Goal: Transaction & Acquisition: Purchase product/service

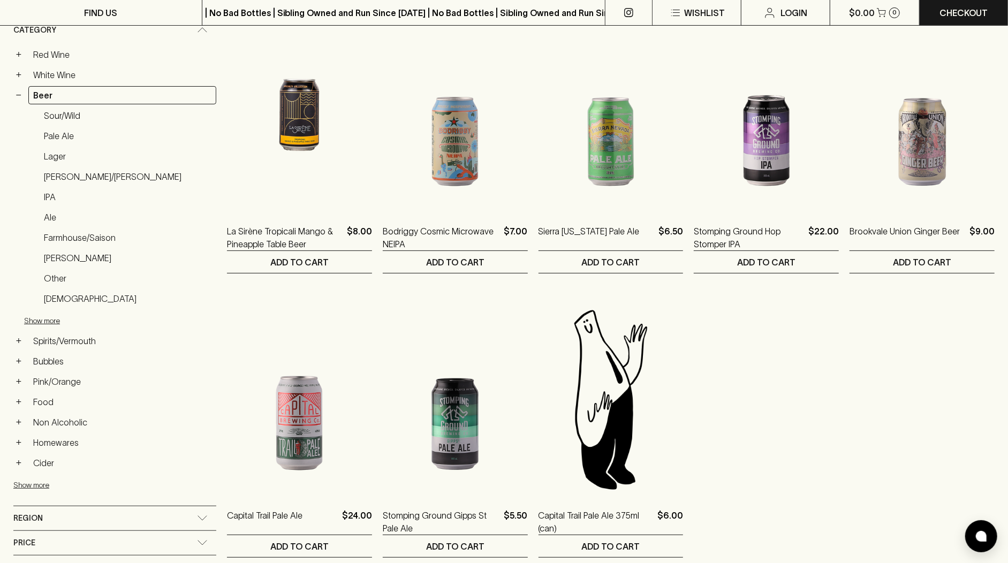
scroll to position [271, 0]
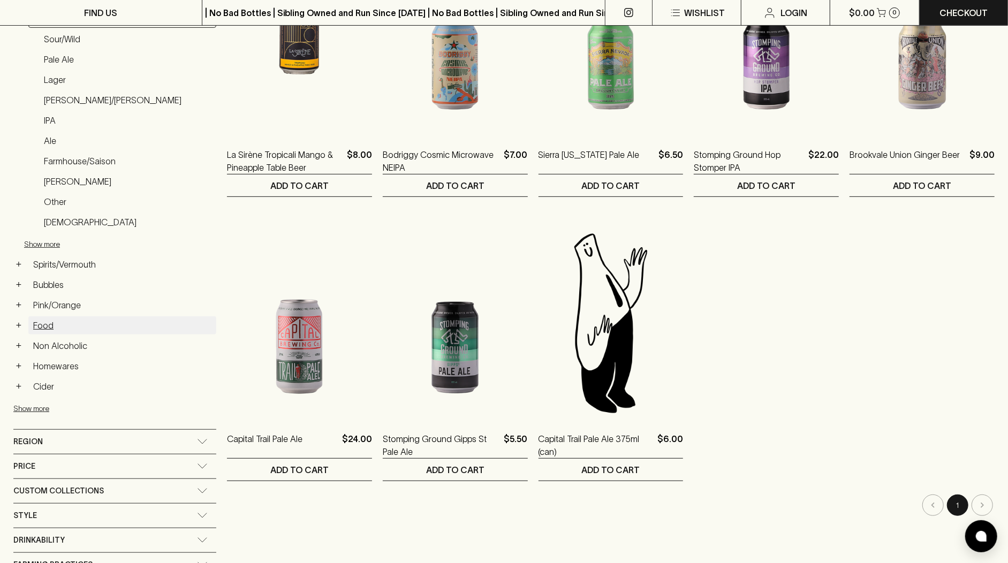
click at [44, 317] on link "Food" at bounding box center [122, 326] width 188 height 18
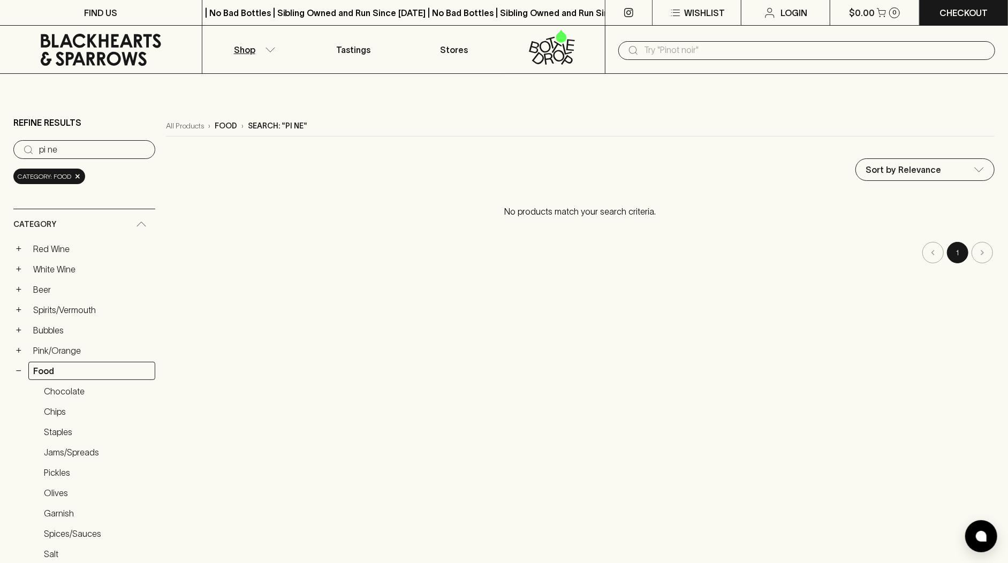
click at [111, 57] on icon at bounding box center [101, 50] width 186 height 32
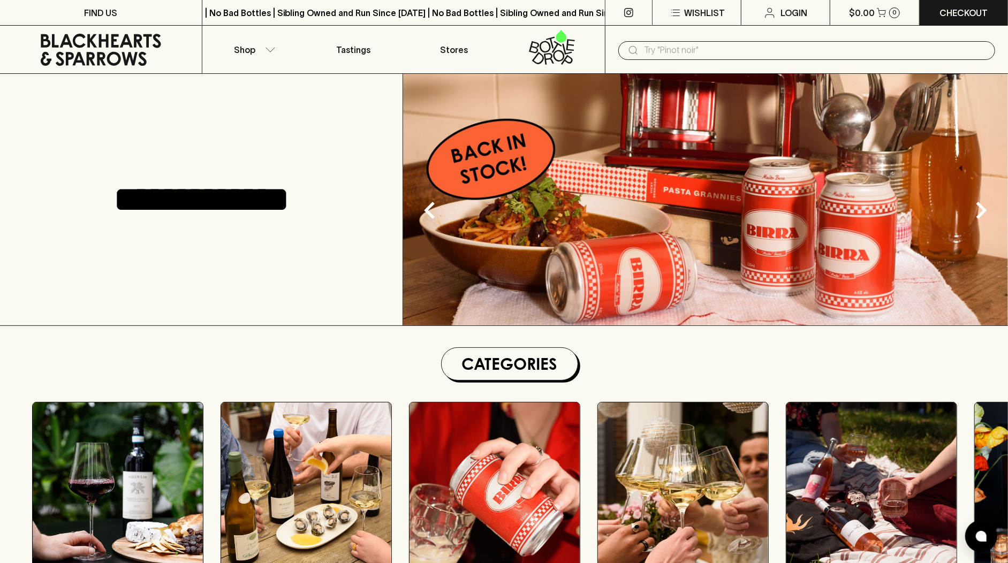
click at [89, 62] on icon at bounding box center [101, 50] width 186 height 32
click at [262, 55] on button "Shop" at bounding box center [252, 50] width 101 height 48
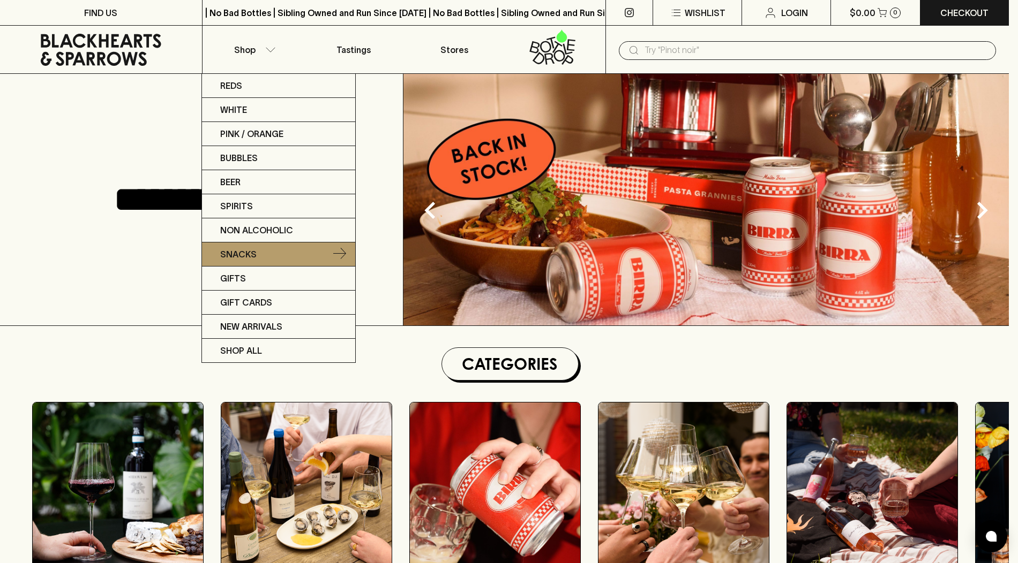
click at [267, 247] on link "Snacks" at bounding box center [278, 255] width 153 height 24
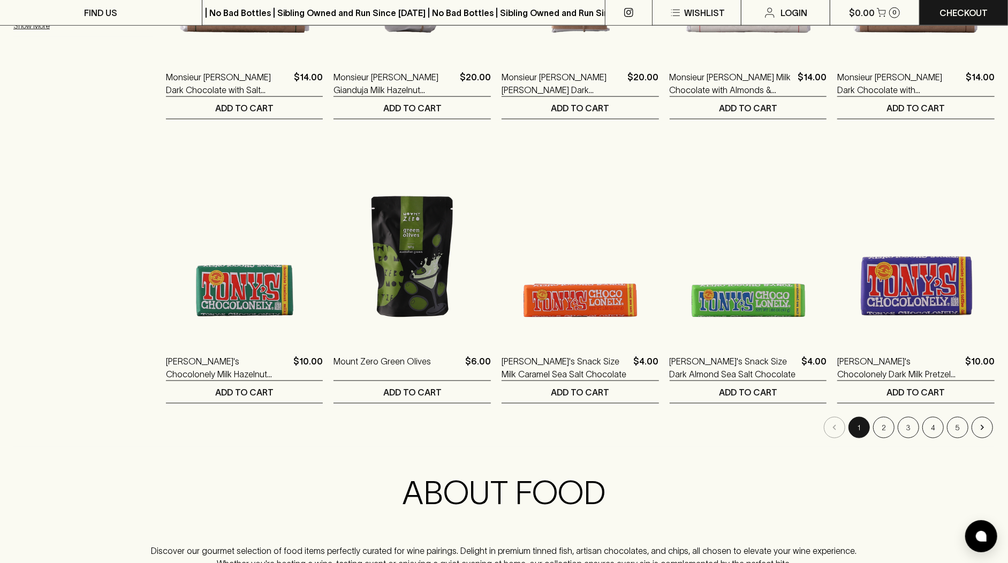
scroll to position [940, 0]
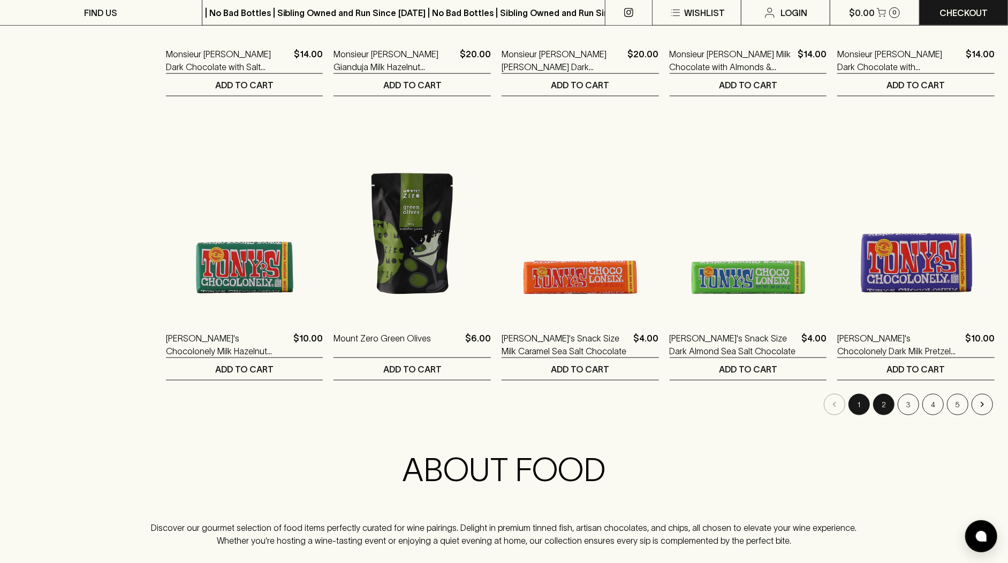
click at [887, 407] on button "2" at bounding box center [884, 404] width 21 height 21
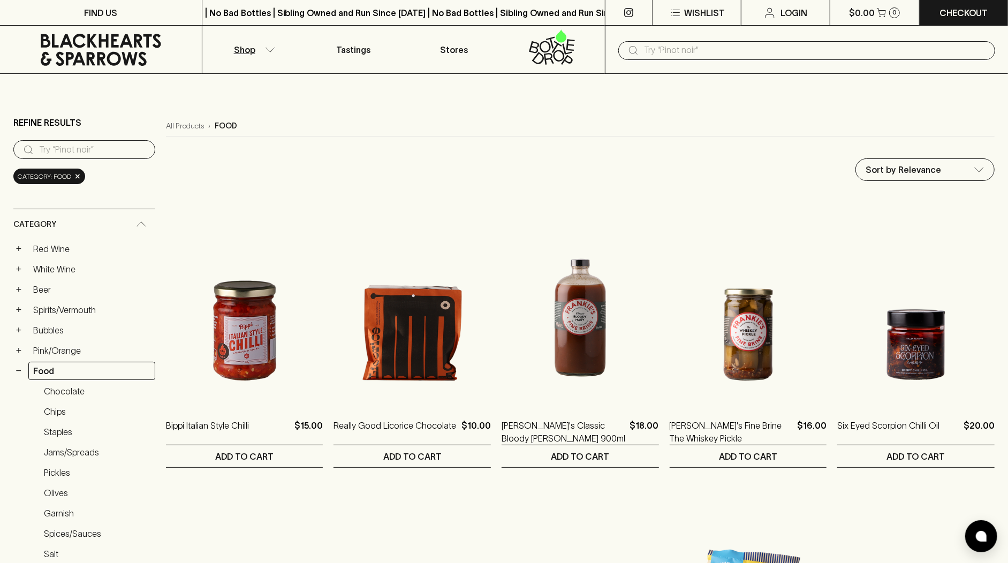
click at [115, 58] on icon at bounding box center [101, 50] width 186 height 32
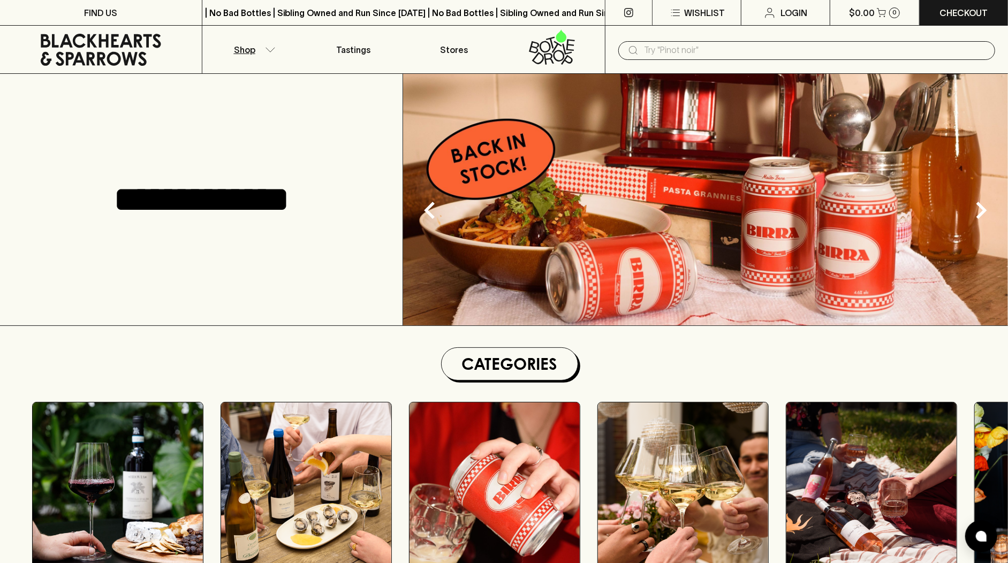
click at [245, 48] on p "Shop" at bounding box center [244, 49] width 21 height 13
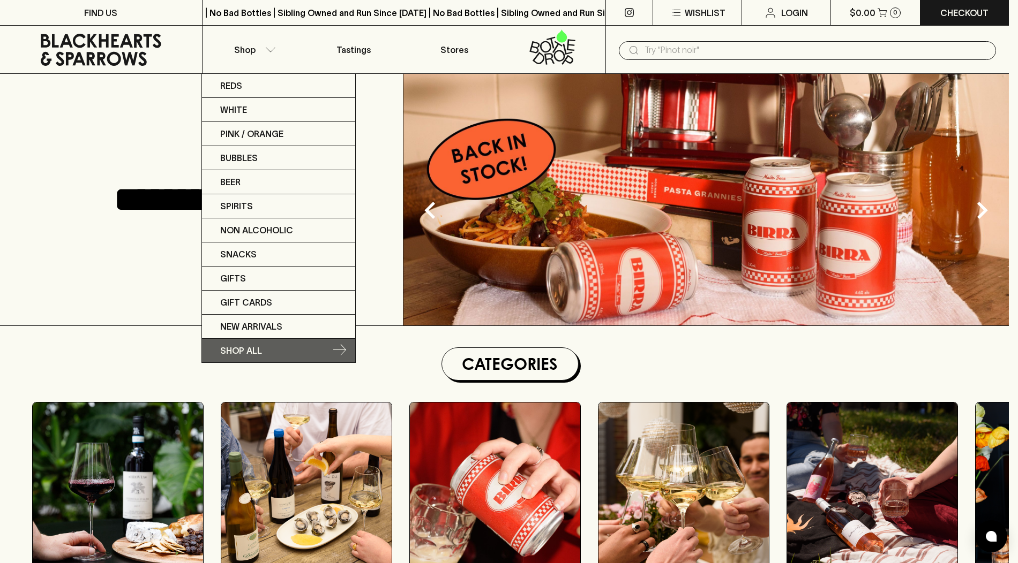
click at [269, 352] on link "SHOP ALL" at bounding box center [278, 351] width 153 height 24
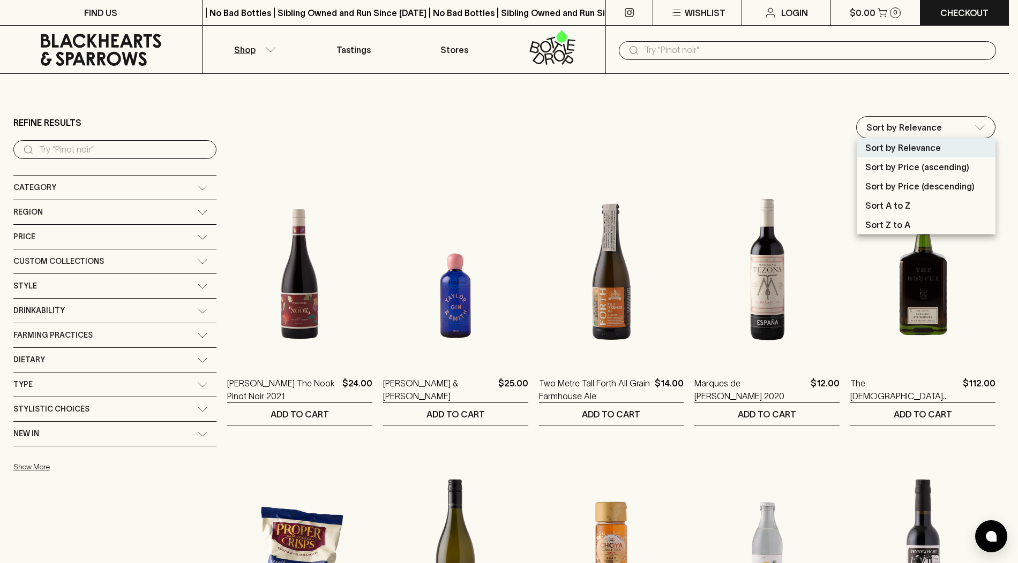
click at [798, 152] on div at bounding box center [509, 281] width 1018 height 563
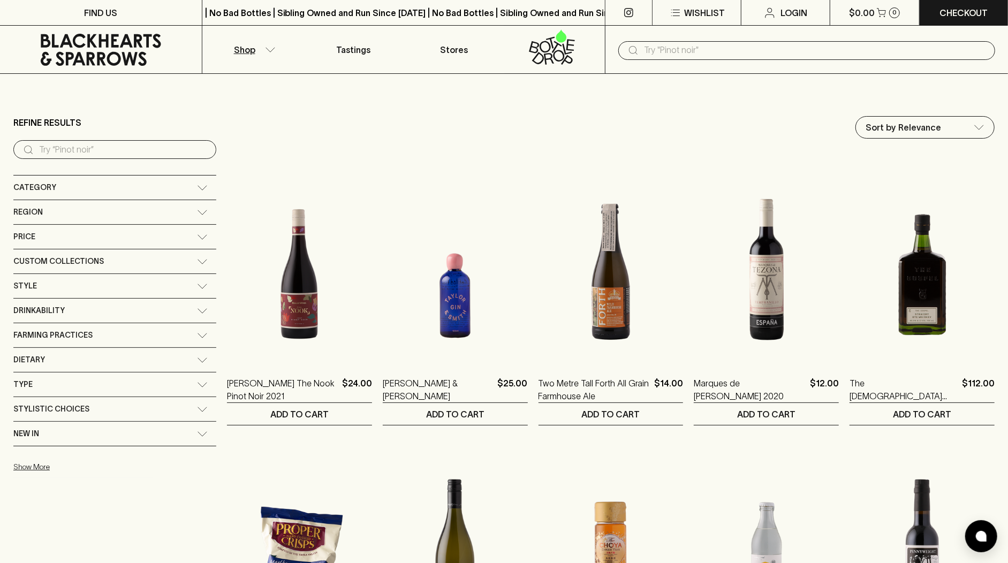
click at [97, 37] on icon at bounding box center [101, 50] width 186 height 32
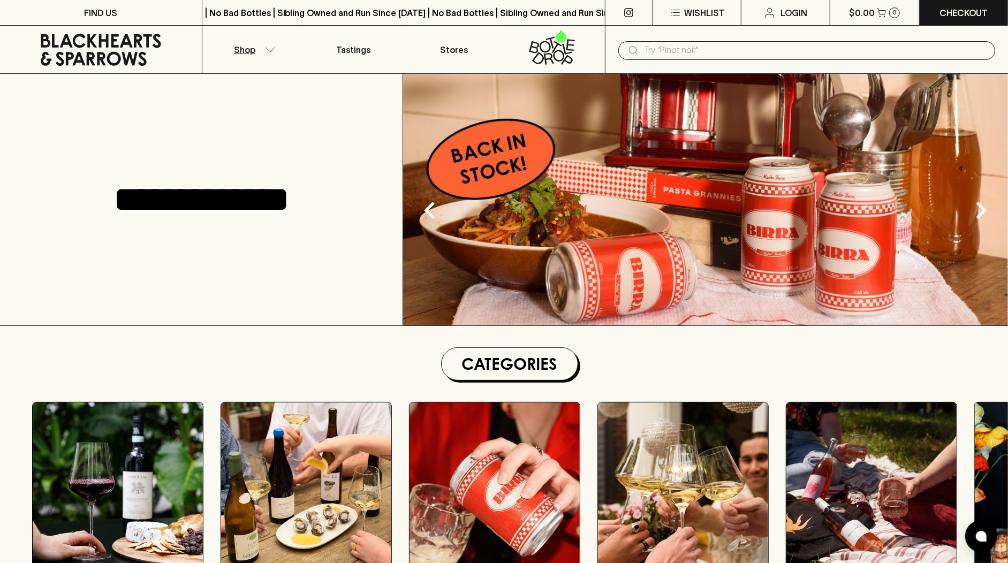
click at [239, 55] on p "Shop" at bounding box center [244, 49] width 21 height 13
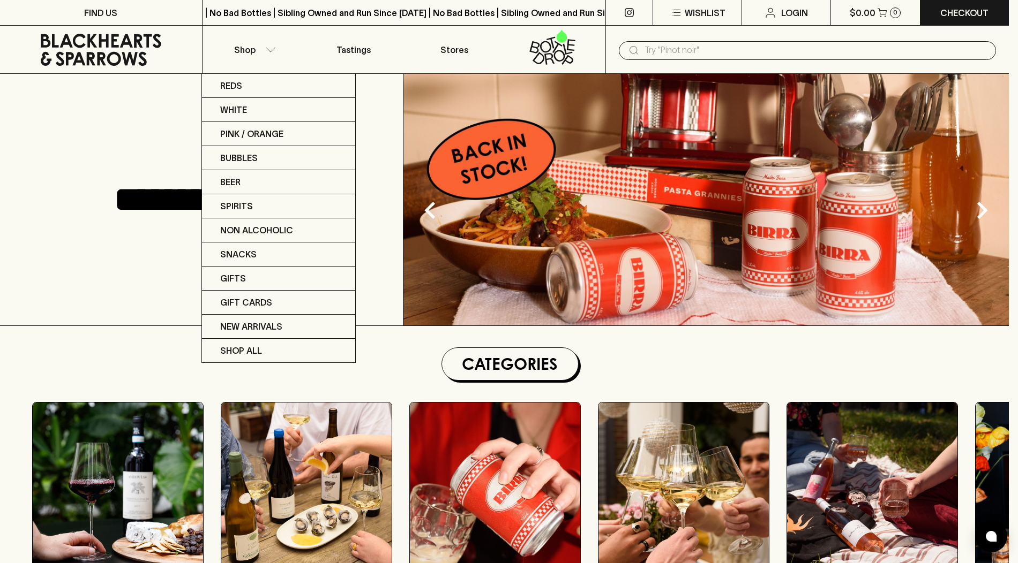
click at [136, 153] on div at bounding box center [509, 281] width 1018 height 563
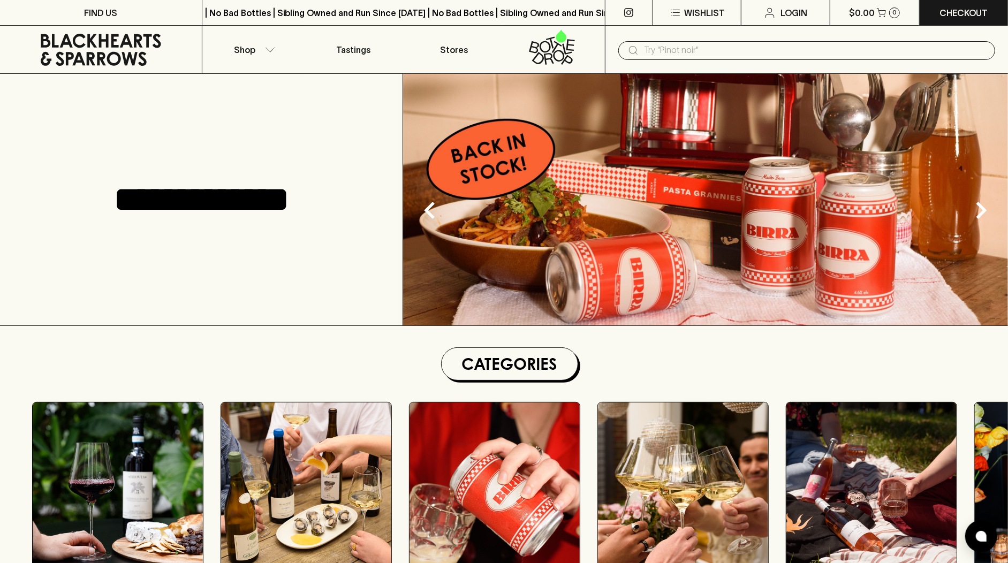
click at [99, 41] on icon at bounding box center [101, 50] width 186 height 32
click at [243, 49] on p "Shop" at bounding box center [244, 49] width 21 height 13
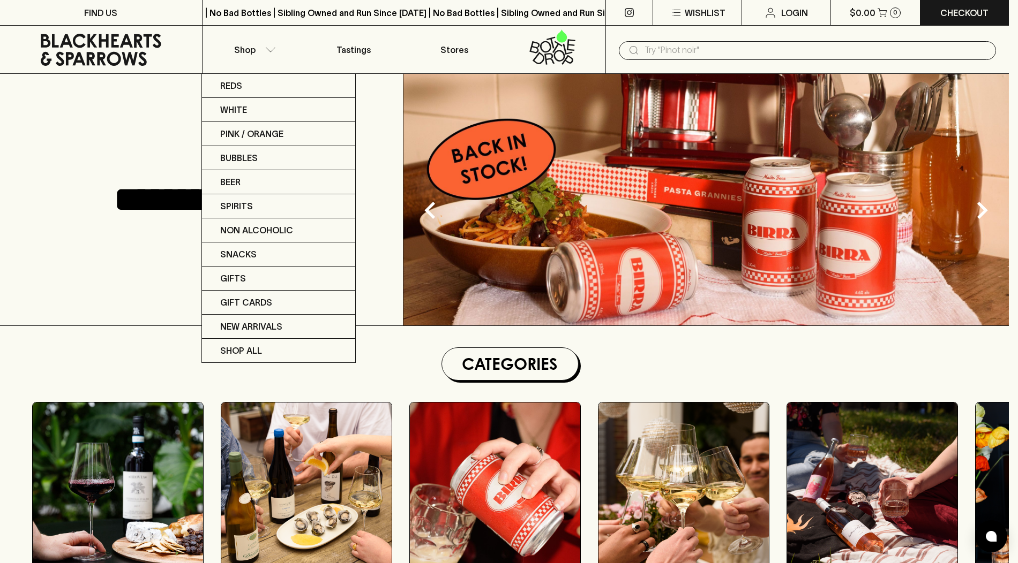
click at [138, 108] on div at bounding box center [509, 281] width 1018 height 563
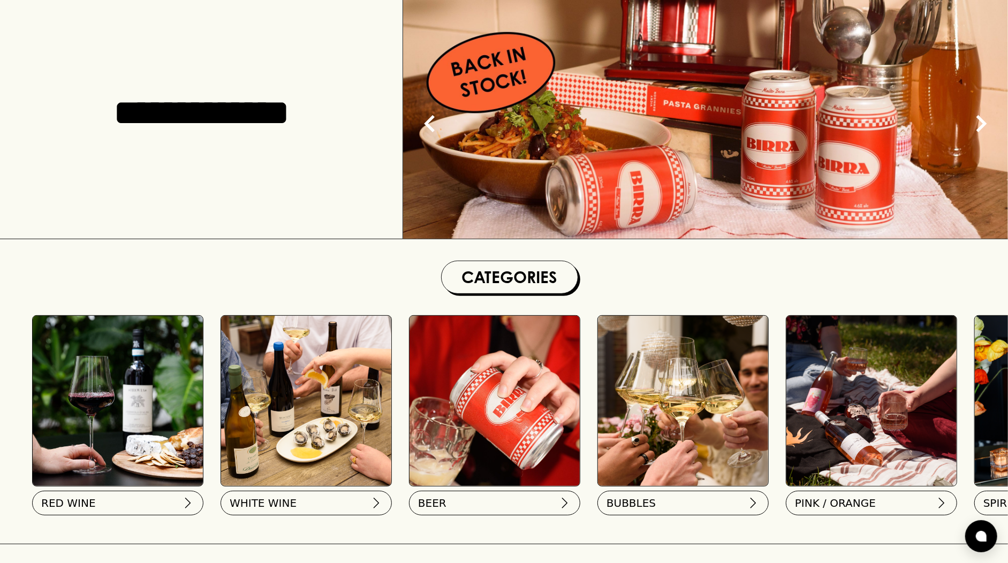
scroll to position [20, 0]
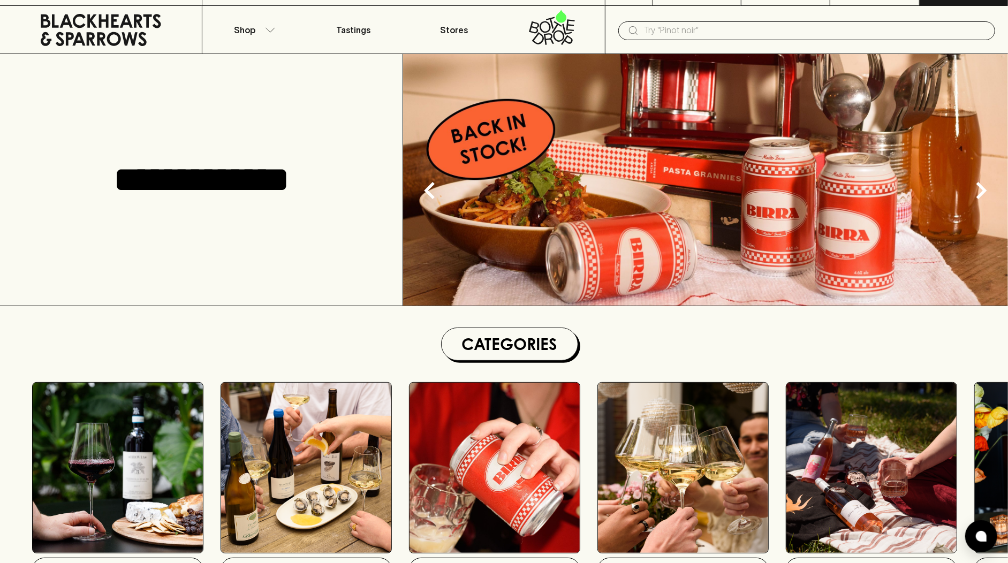
click at [514, 347] on h1 "Categories" at bounding box center [509, 345] width 127 height 24
click at [239, 29] on p "Shop" at bounding box center [244, 30] width 21 height 13
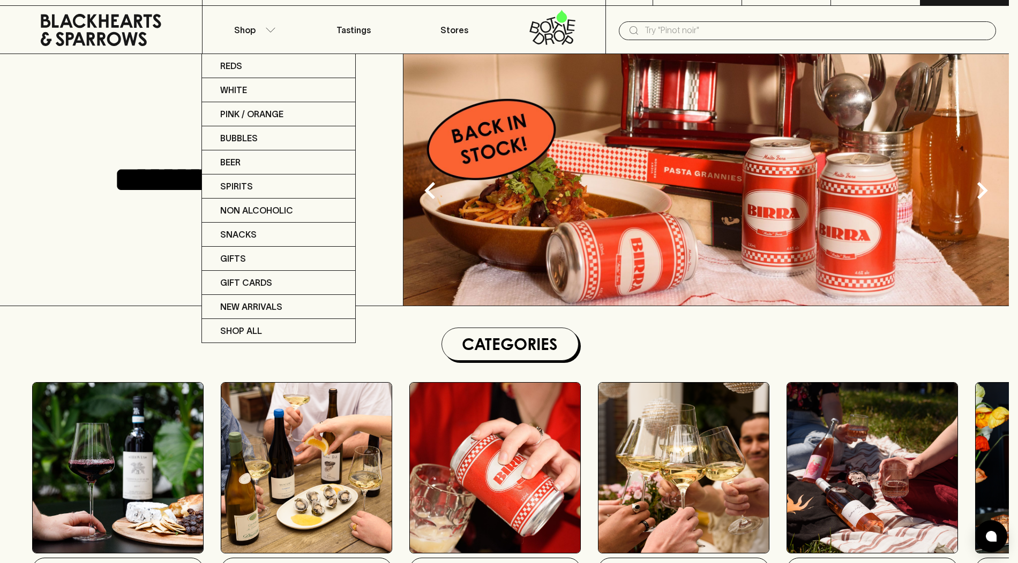
click at [162, 80] on div at bounding box center [509, 281] width 1018 height 563
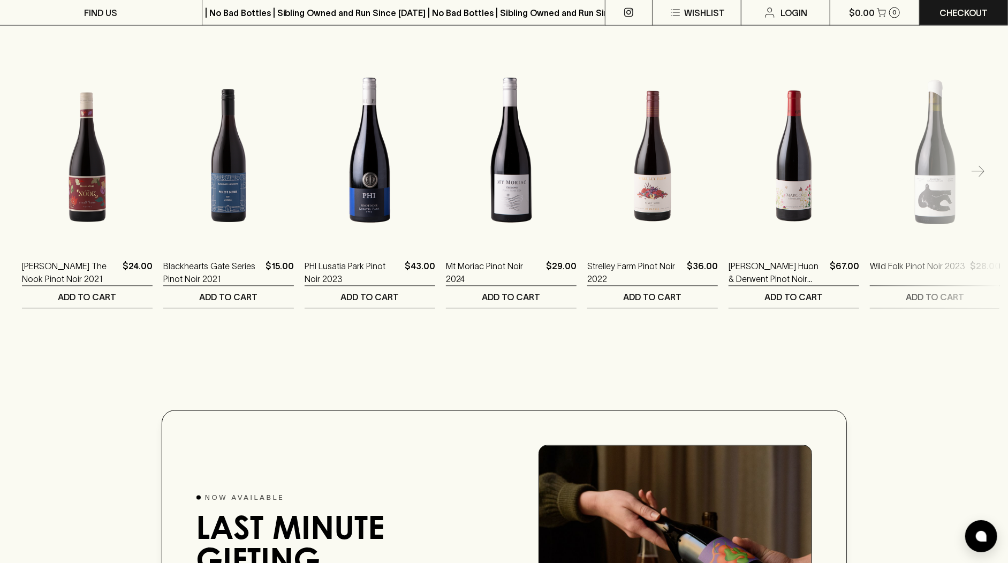
scroll to position [1369, 0]
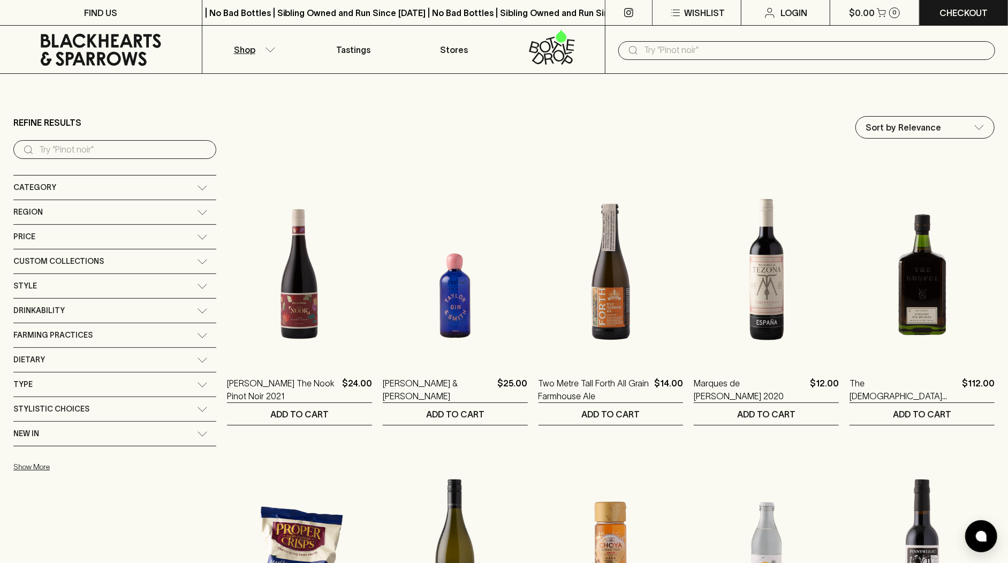
click at [130, 206] on div "Region" at bounding box center [105, 212] width 184 height 13
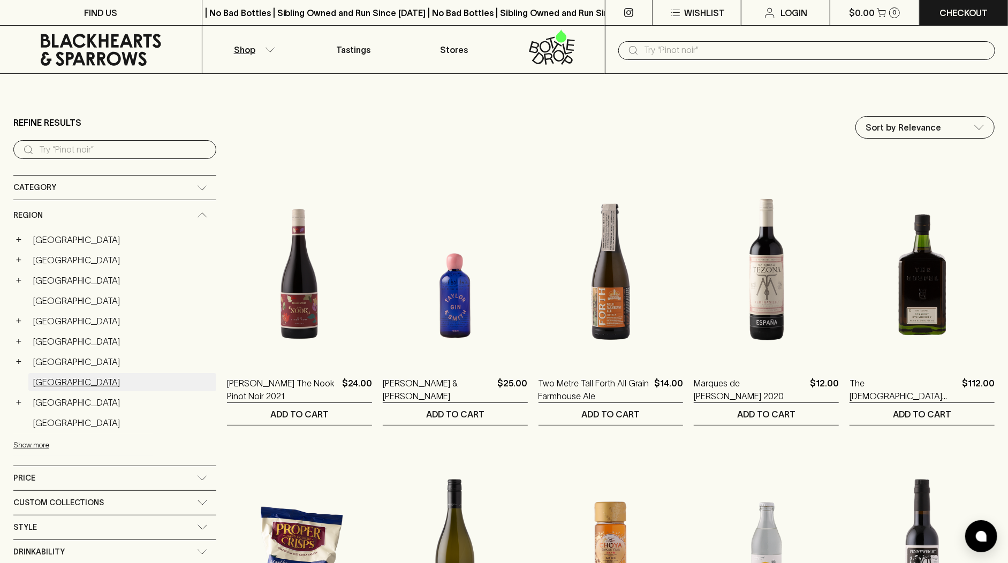
click at [72, 373] on link "[GEOGRAPHIC_DATA]" at bounding box center [122, 382] width 188 height 18
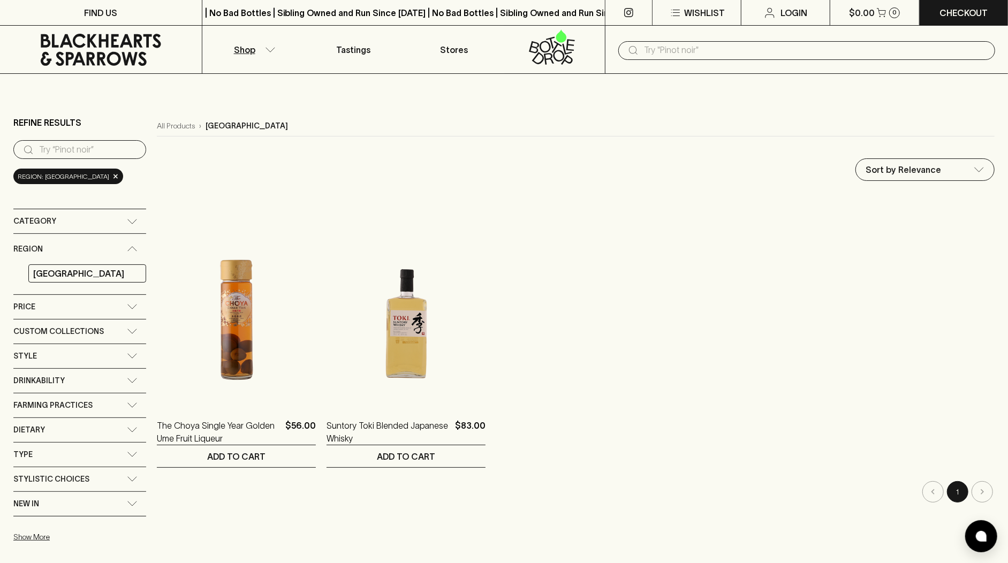
click at [129, 248] on icon at bounding box center [132, 248] width 11 height 5
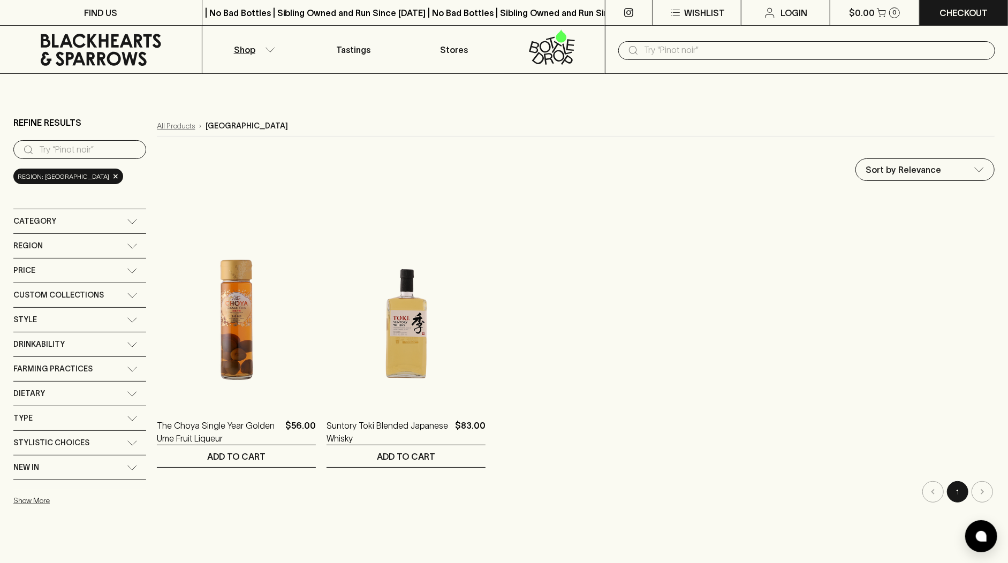
click at [192, 129] on link "All Products" at bounding box center [176, 126] width 38 height 11
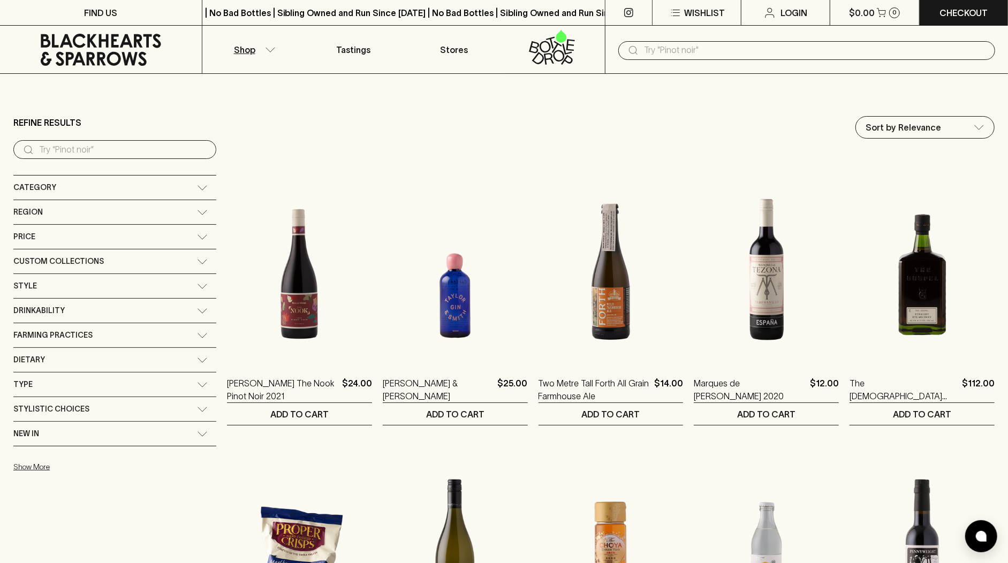
click at [132, 215] on div "Region" at bounding box center [105, 212] width 184 height 13
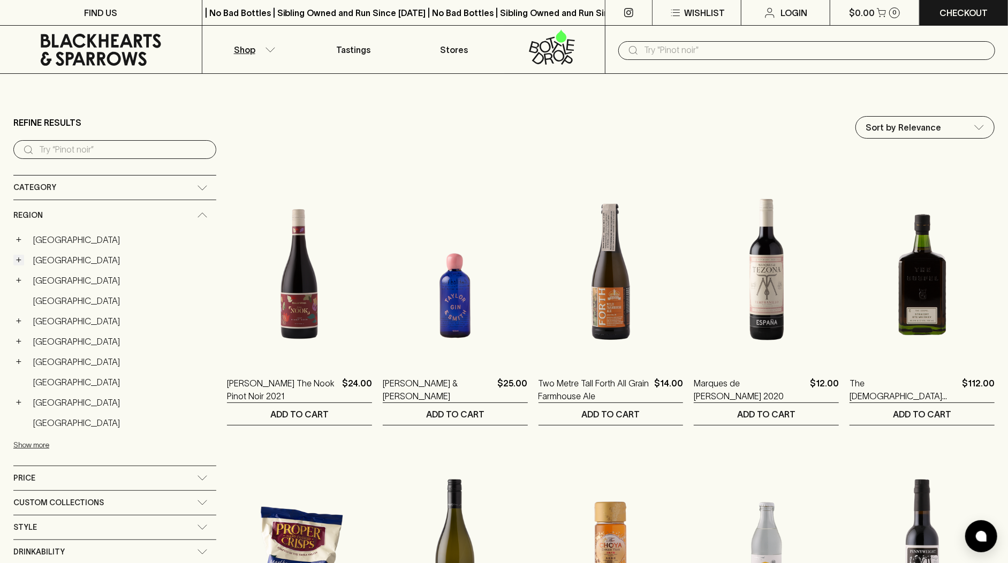
click at [21, 260] on button "+" at bounding box center [18, 260] width 11 height 11
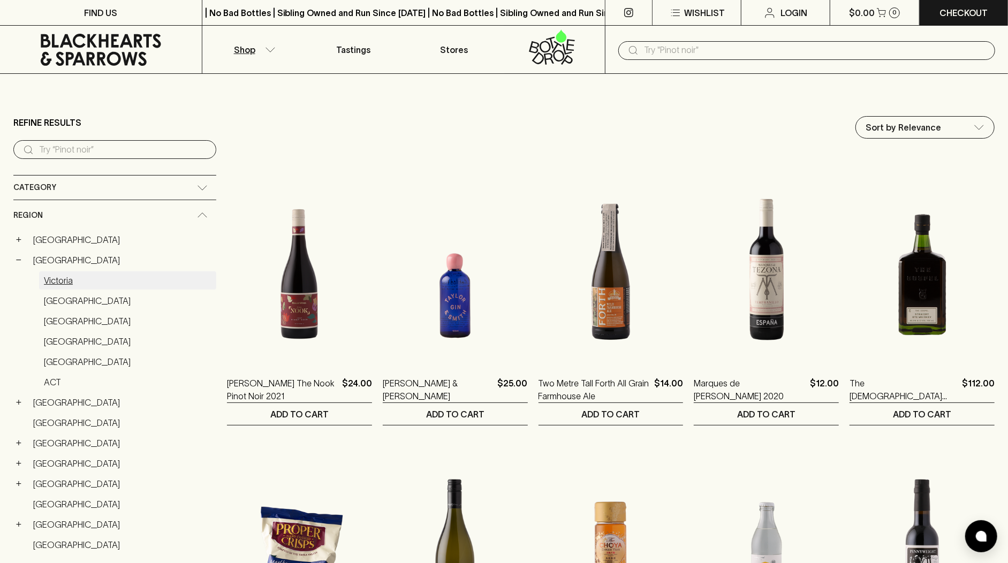
click at [48, 274] on link "Victoria" at bounding box center [127, 281] width 177 height 18
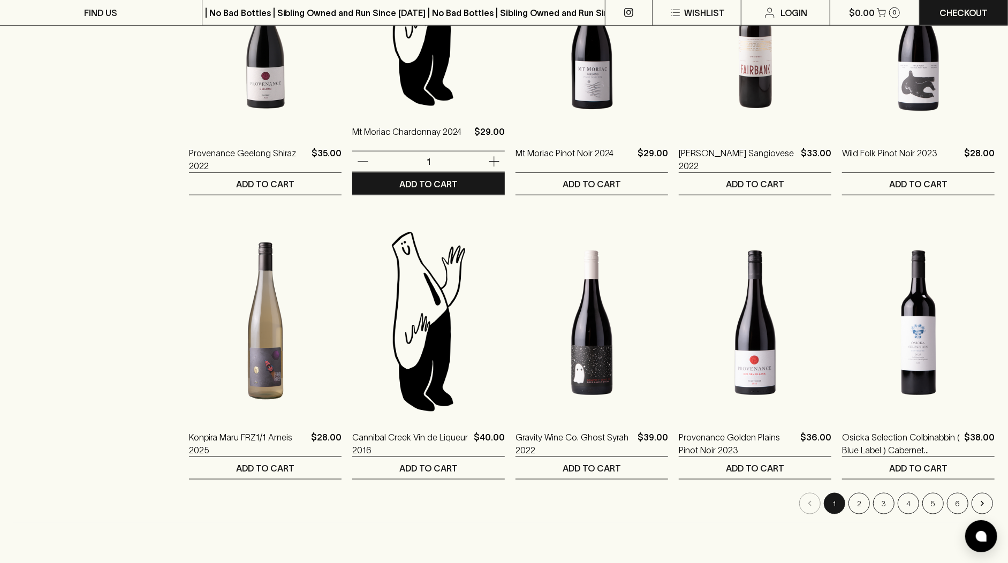
scroll to position [915, 0]
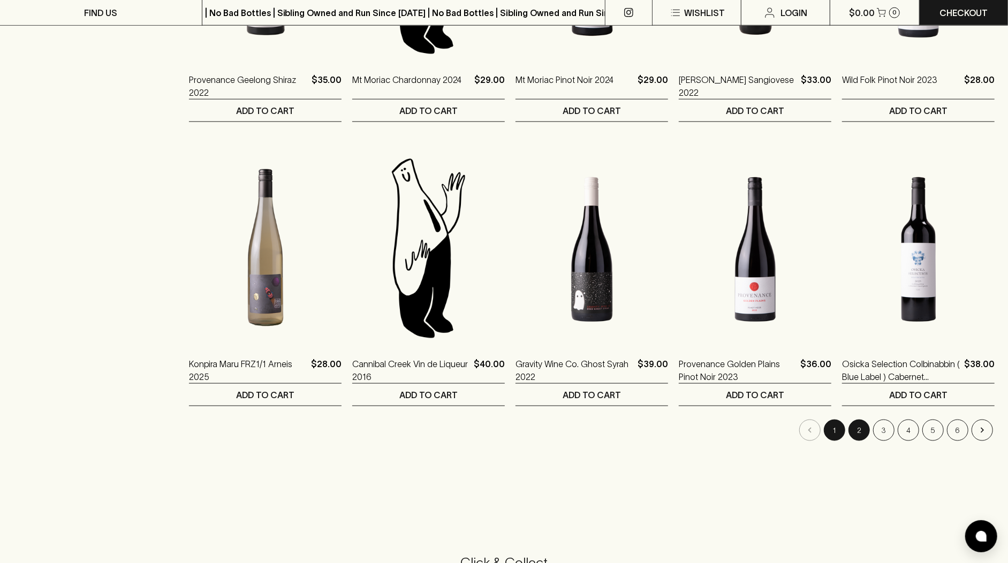
click at [867, 428] on button "2" at bounding box center [859, 430] width 21 height 21
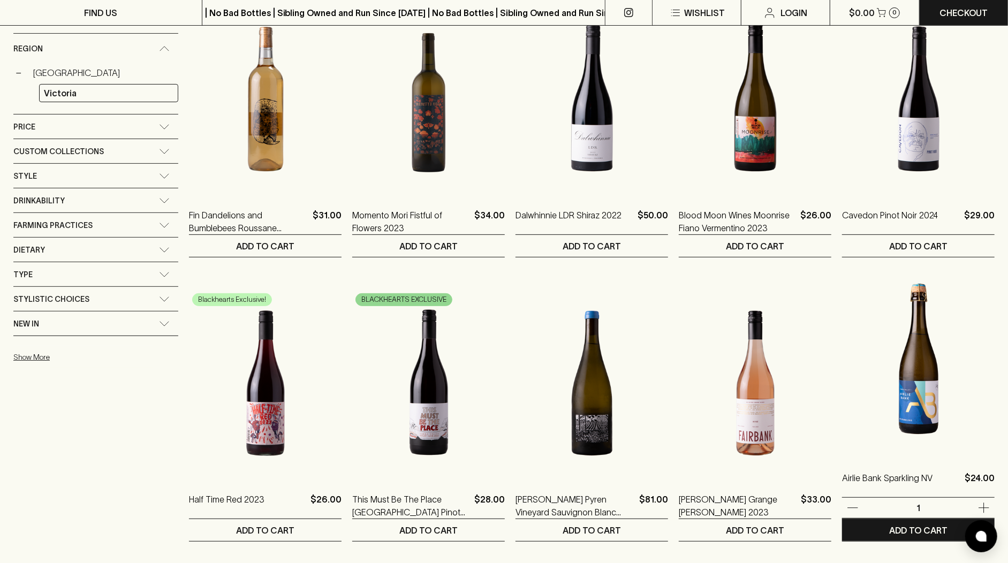
scroll to position [302, 0]
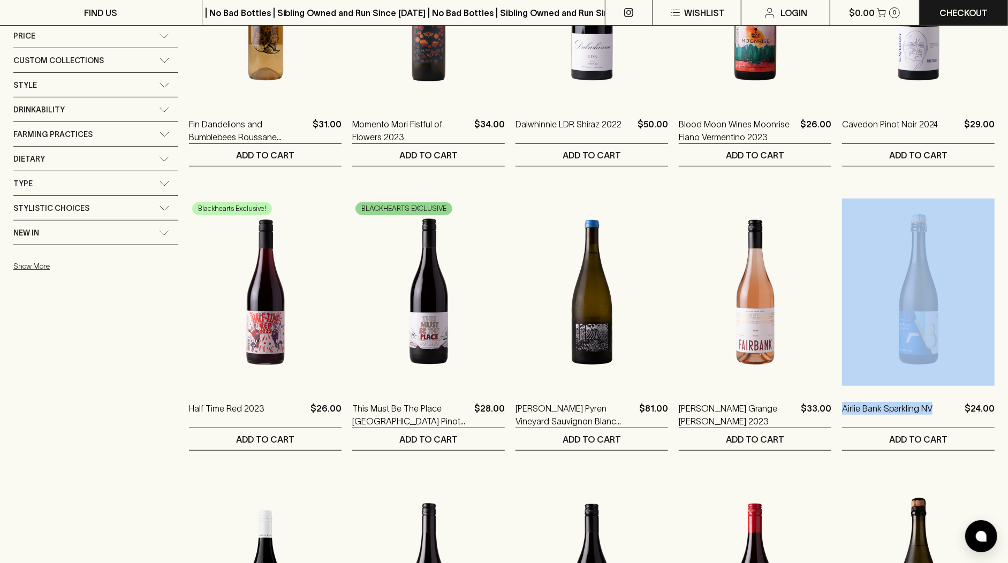
drag, startPoint x: 936, startPoint y: 385, endPoint x: 831, endPoint y: 384, distance: 105.0
click at [831, 384] on ol "Fin Dandelions and Bumblebees Roussane Sauvignon Blanc 2023 $31.00 1 ADD TO CAR…" at bounding box center [592, 456] width 806 height 1127
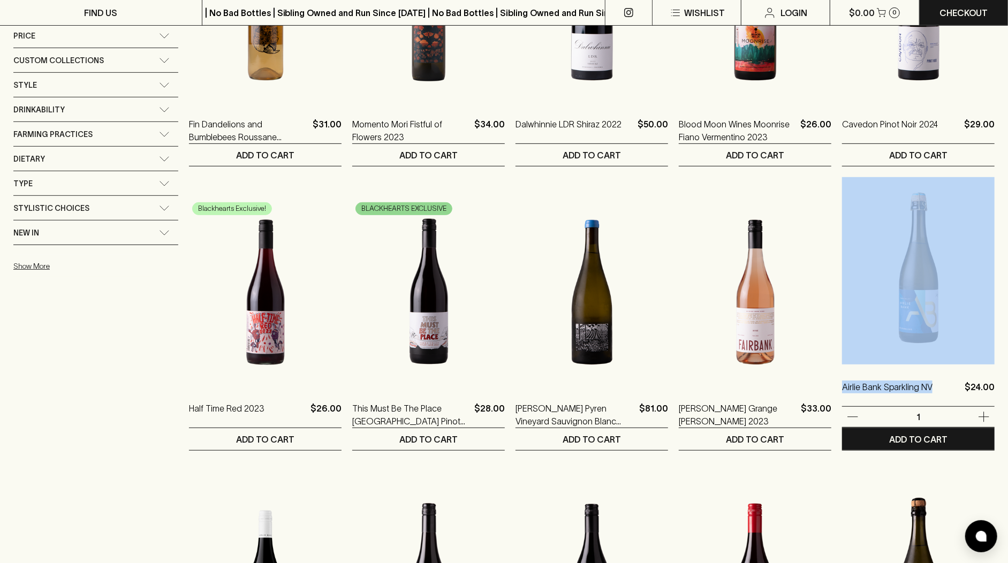
click at [940, 392] on div "Airlie Bank Sparkling NV $24.00" at bounding box center [918, 394] width 153 height 26
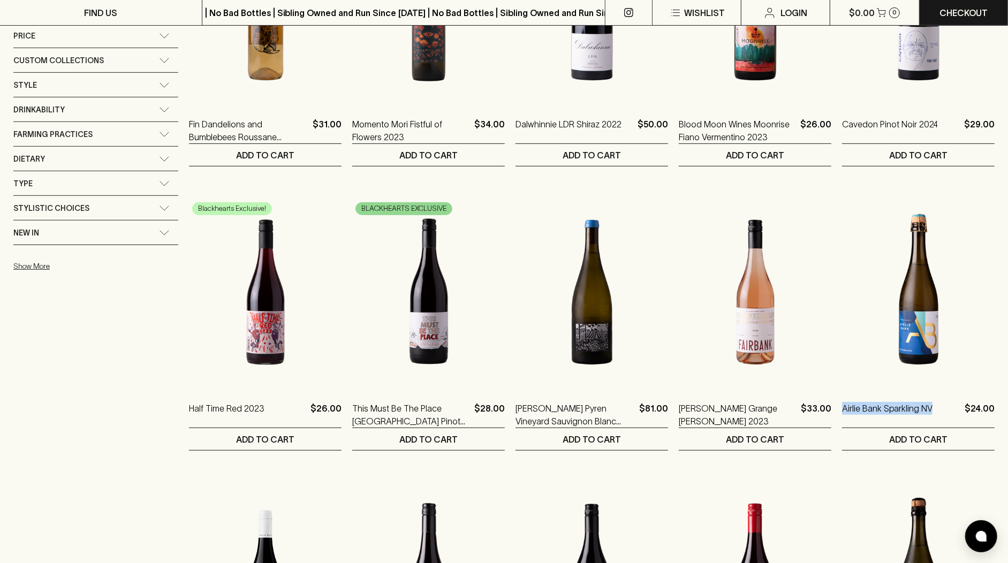
drag, startPoint x: 932, startPoint y: 389, endPoint x: 831, endPoint y: 398, distance: 102.1
click at [831, 398] on ol "Fin Dandelions and Bumblebees Roussane Sauvignon Blanc 2023 $31.00 1 ADD TO CAR…" at bounding box center [592, 456] width 806 height 1127
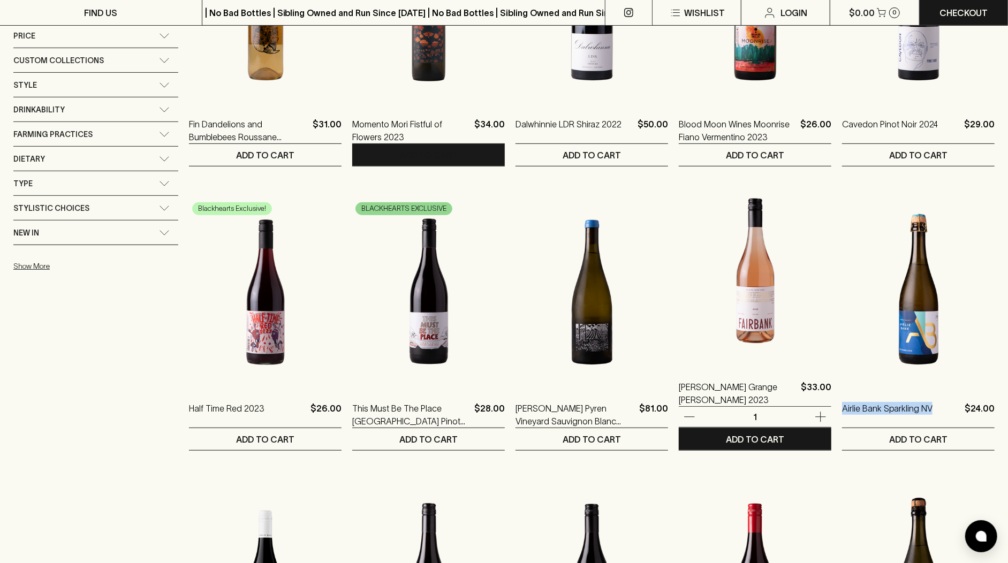
copy p "Airlie Bank Sparkling NV"
